Goal: Task Accomplishment & Management: Manage account settings

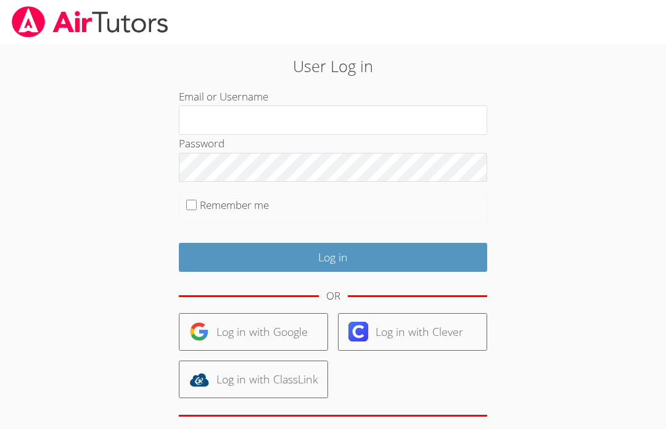
click at [425, 124] on input "Email or Username" at bounding box center [333, 120] width 308 height 30
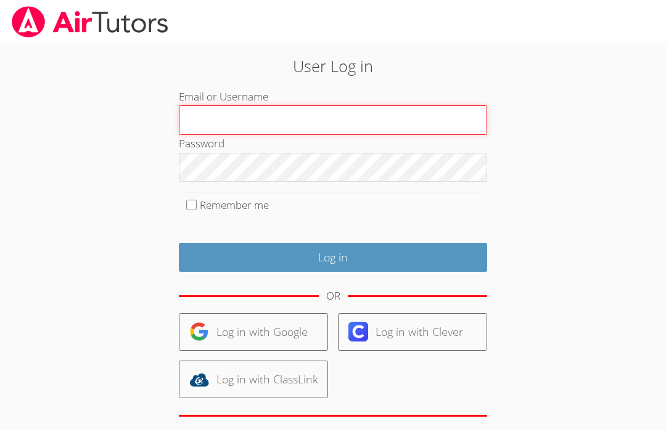
type input "aramandop"
click at [430, 109] on input "aramandop" at bounding box center [333, 120] width 308 height 30
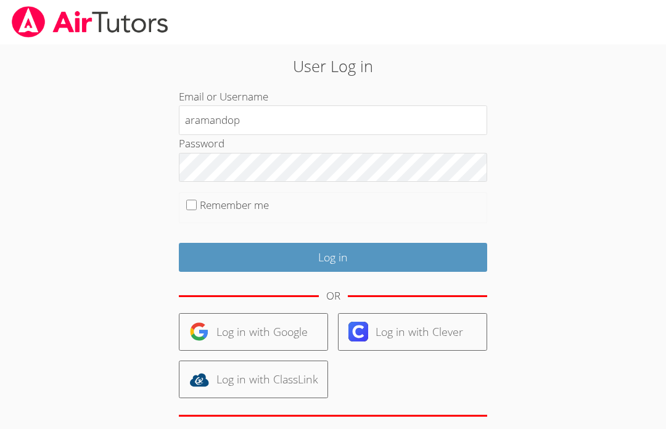
click at [426, 262] on input "Log in" at bounding box center [333, 257] width 308 height 29
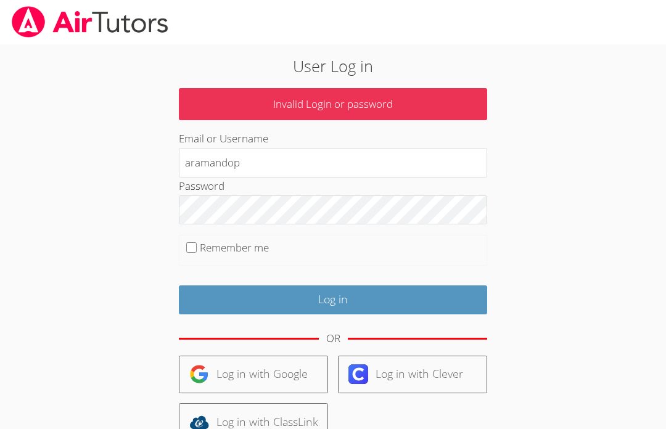
click at [333, 297] on input "Log in" at bounding box center [333, 299] width 308 height 29
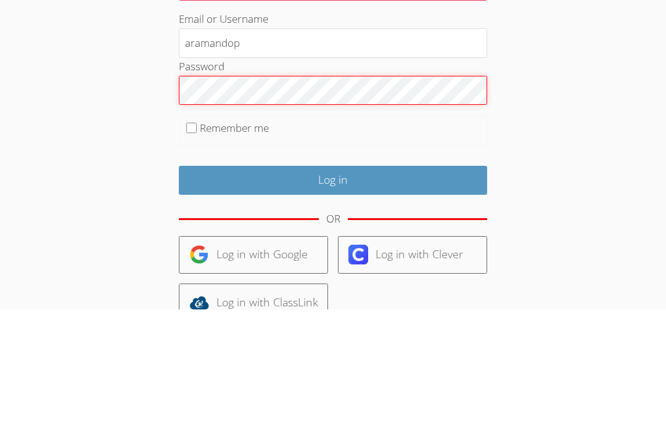
click at [333, 285] on input "Log in" at bounding box center [333, 299] width 308 height 29
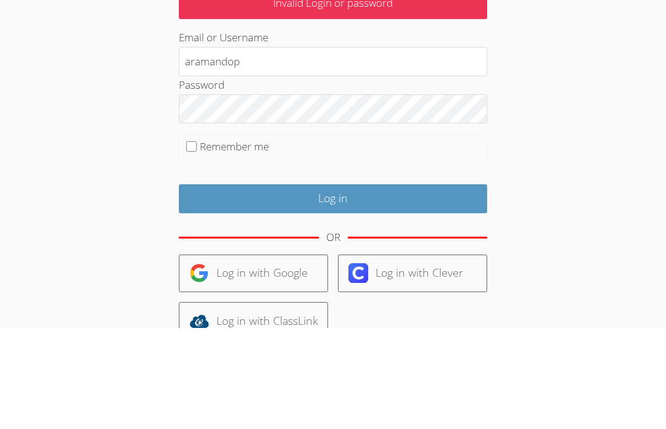
scroll to position [100, 0]
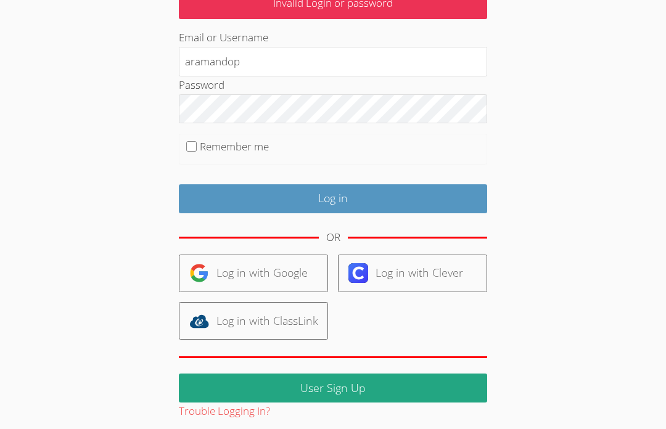
click at [191, 145] on input "Remember me" at bounding box center [191, 147] width 10 height 10
checkbox input "true"
click at [398, 204] on input "Log in" at bounding box center [333, 198] width 308 height 29
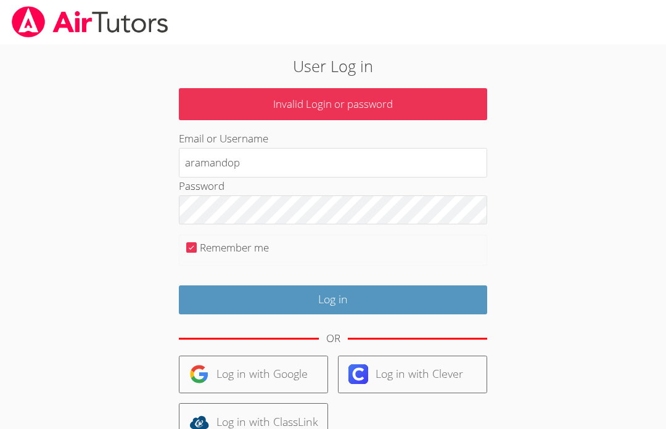
click at [327, 310] on input "Log in" at bounding box center [333, 299] width 308 height 29
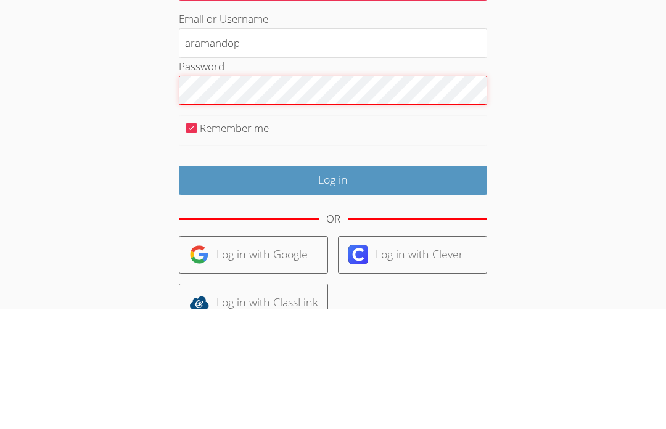
click at [333, 285] on input "Log in" at bounding box center [333, 299] width 308 height 29
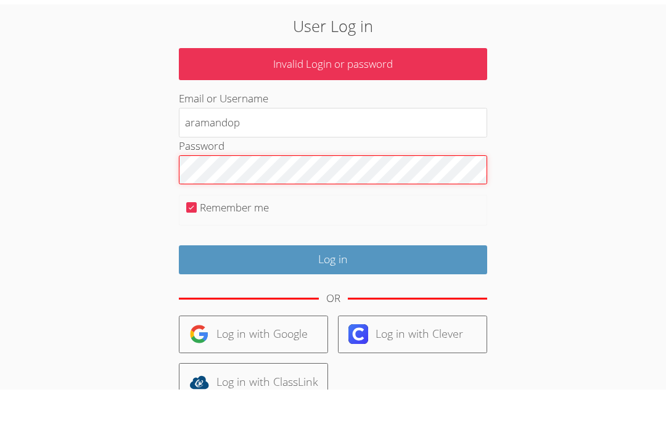
scroll to position [40, 0]
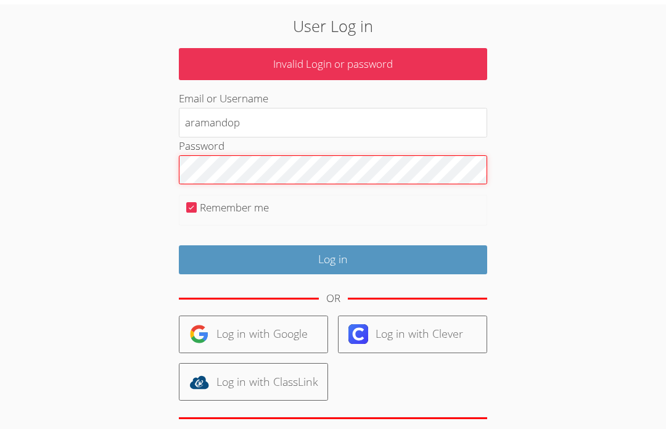
click at [333, 257] on input "Log in" at bounding box center [333, 259] width 308 height 29
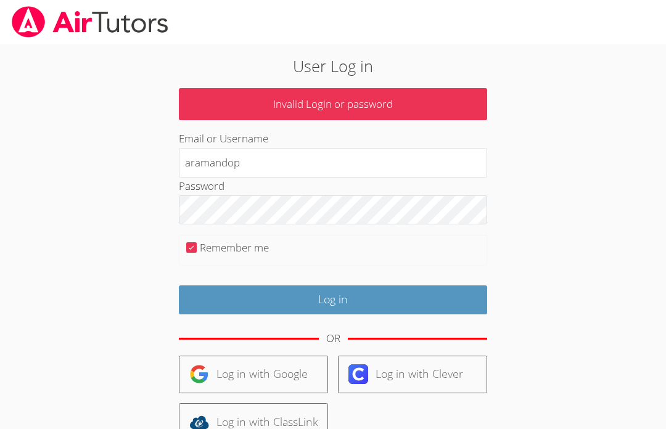
click at [323, 174] on input "aramandop" at bounding box center [333, 163] width 308 height 30
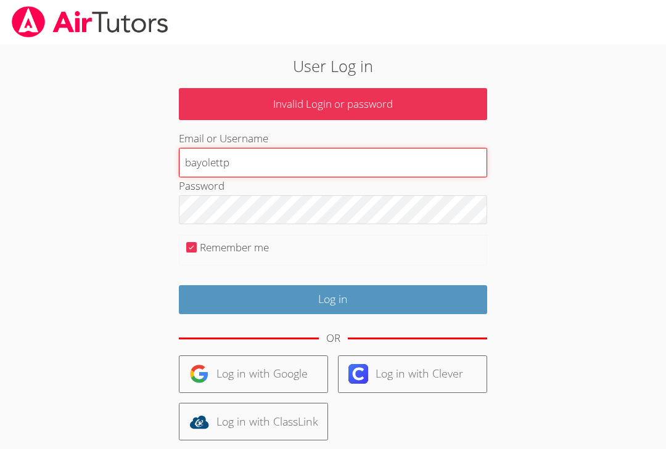
click at [334, 159] on input "bayolettp" at bounding box center [333, 163] width 308 height 30
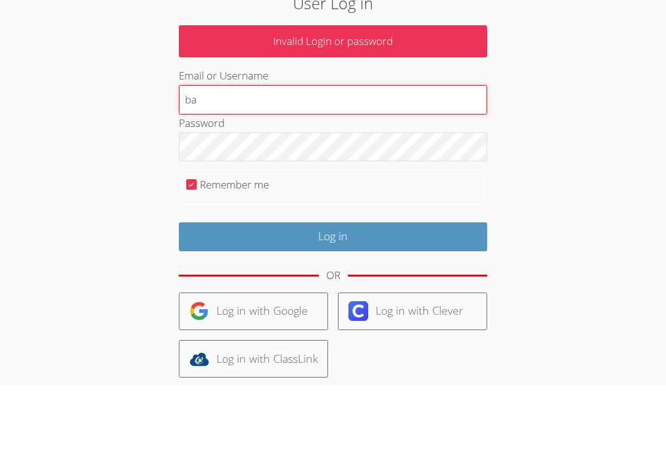
type input "b"
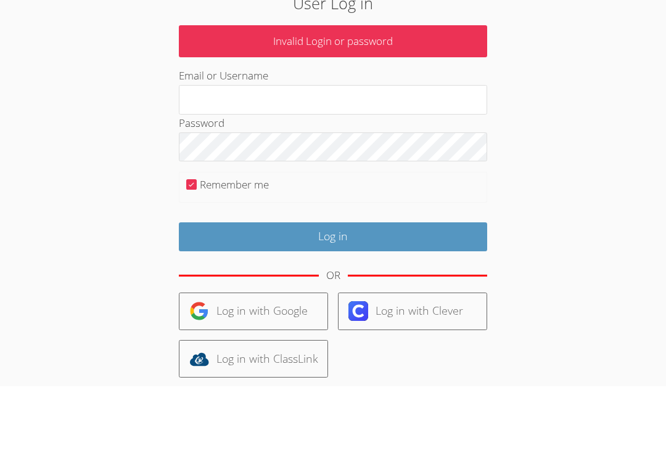
click at [260, 235] on fieldset "Remember me" at bounding box center [333, 250] width 308 height 31
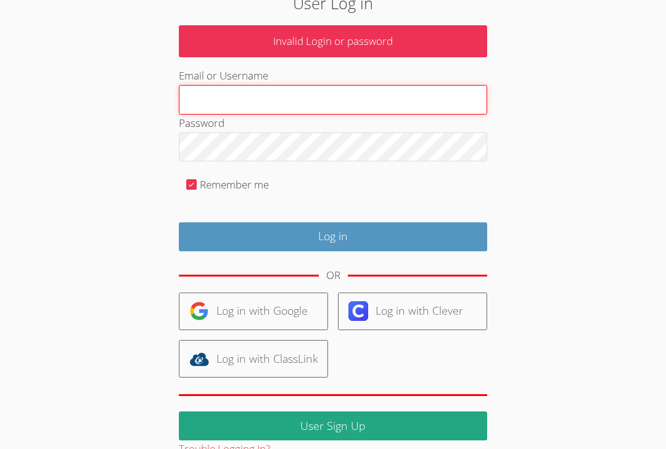
click at [299, 108] on input "Email or Username" at bounding box center [333, 101] width 308 height 30
type input "armandop"
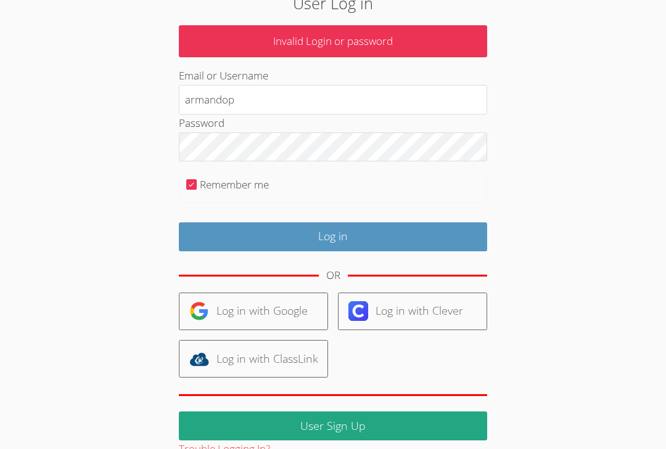
scroll to position [63, 0]
click at [413, 247] on input "Log in" at bounding box center [333, 237] width 308 height 29
